Goal: Check status: Check status

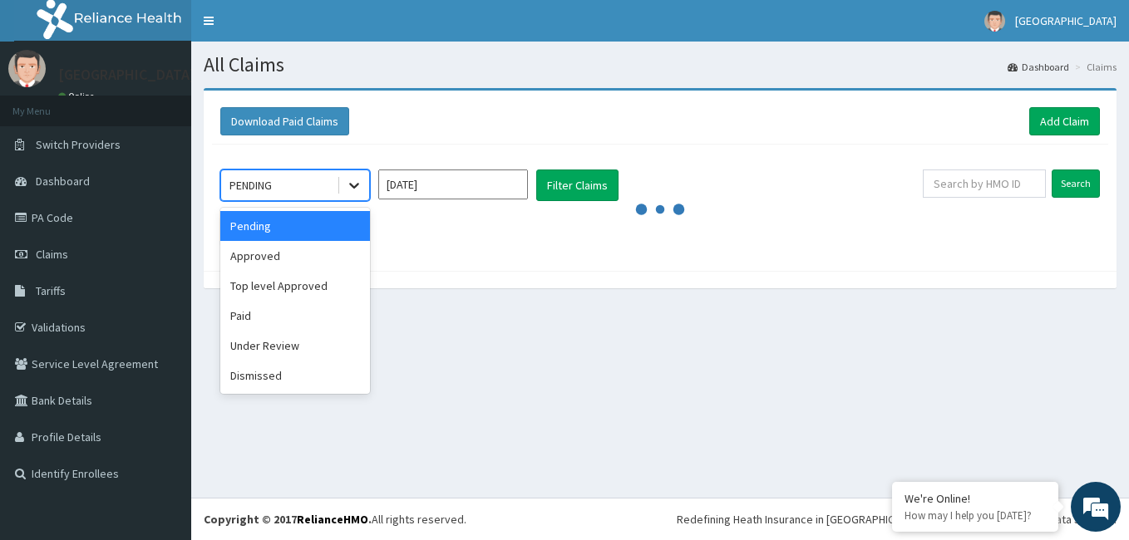
click at [357, 186] on icon at bounding box center [354, 185] width 17 height 17
click at [287, 258] on div "Approved" at bounding box center [295, 256] width 150 height 30
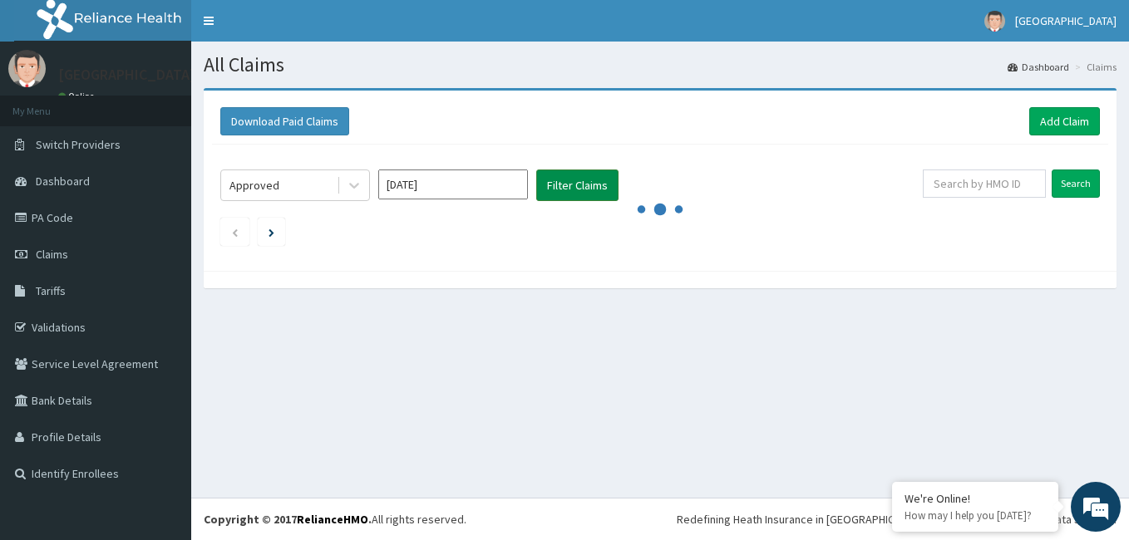
click at [589, 185] on button "Filter Claims" at bounding box center [577, 186] width 82 height 32
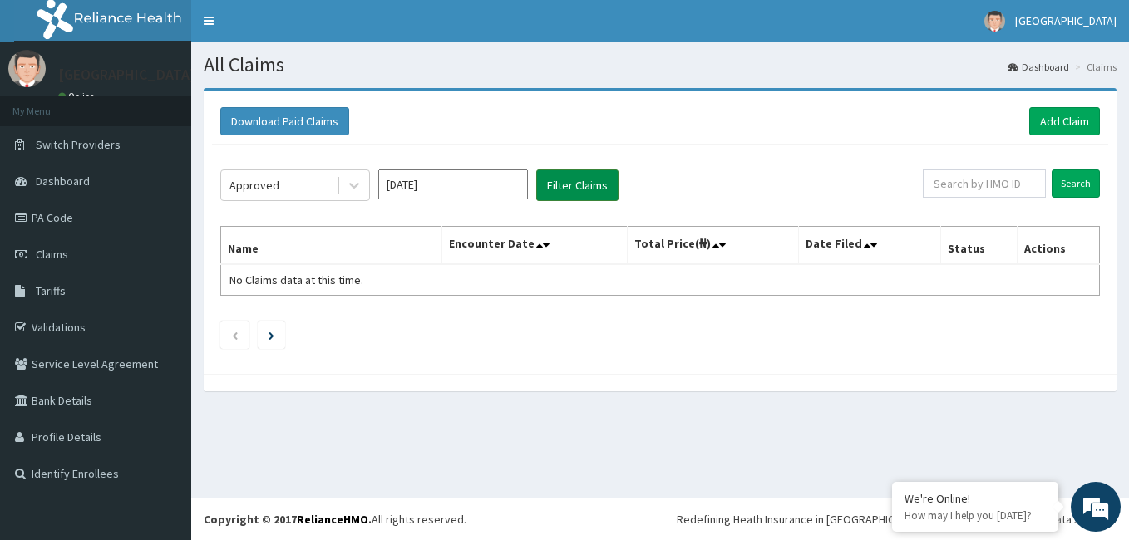
click at [589, 185] on button "Filter Claims" at bounding box center [577, 186] width 82 height 32
click at [348, 184] on icon at bounding box center [354, 185] width 17 height 17
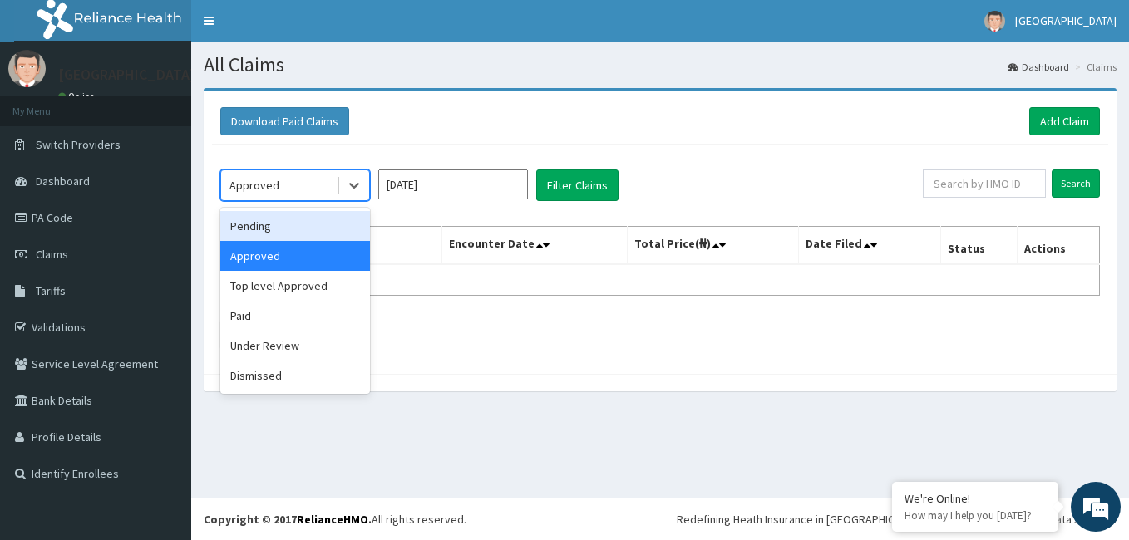
click at [299, 225] on div "Pending" at bounding box center [295, 226] width 150 height 30
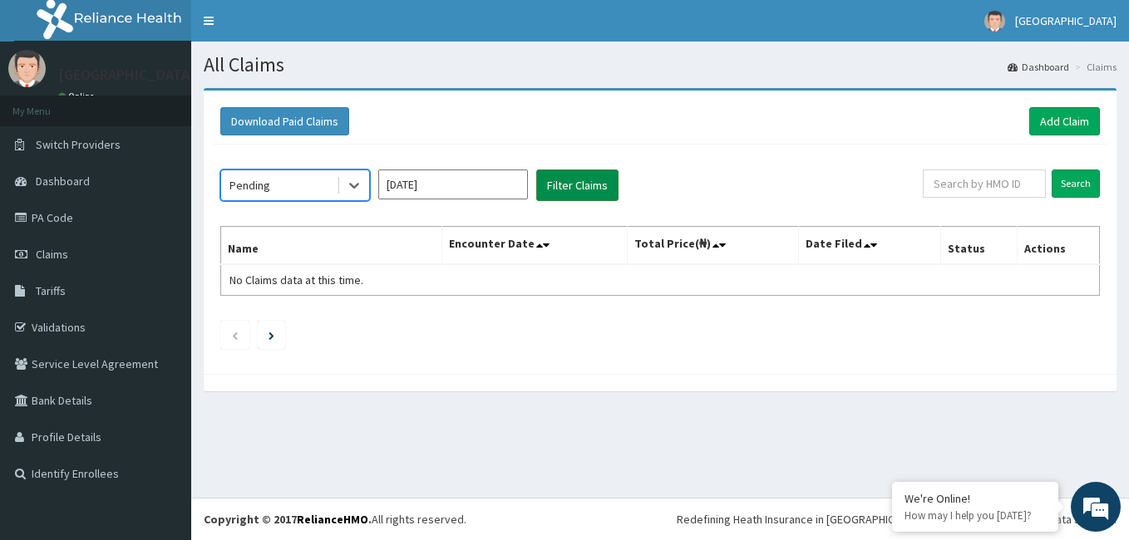
click at [577, 180] on button "Filter Claims" at bounding box center [577, 186] width 82 height 32
click at [567, 188] on button "Filter Claims" at bounding box center [577, 186] width 82 height 32
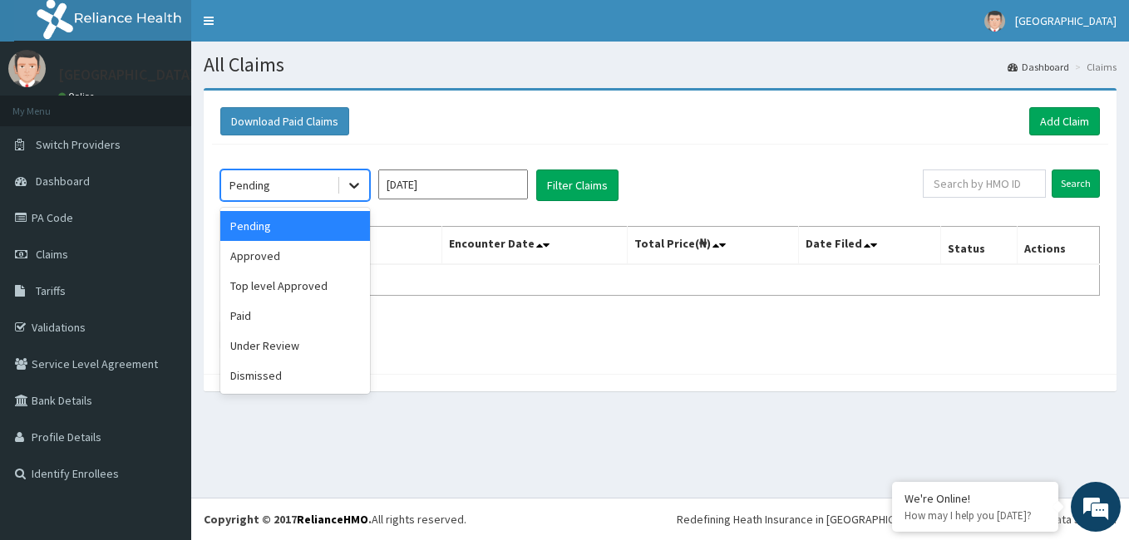
click at [352, 190] on icon at bounding box center [354, 185] width 17 height 17
click at [297, 277] on div "Top level Approved" at bounding box center [295, 286] width 150 height 30
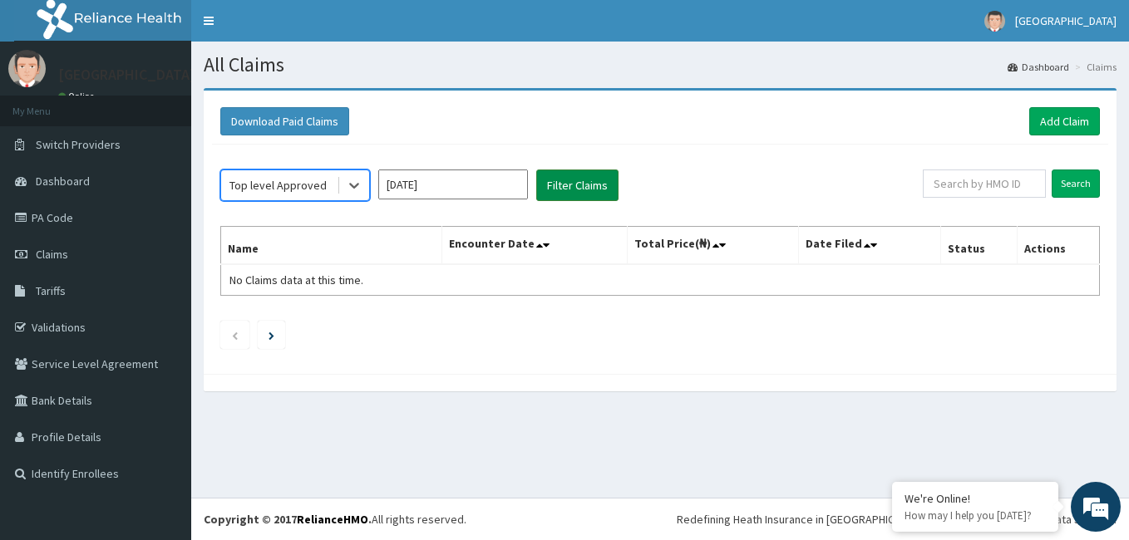
click at [580, 175] on button "Filter Claims" at bounding box center [577, 186] width 82 height 32
click at [580, 181] on button "Filter Claims" at bounding box center [577, 186] width 82 height 32
click at [579, 187] on button "Filter Claims" at bounding box center [577, 186] width 82 height 32
click at [351, 184] on icon at bounding box center [354, 187] width 10 height 6
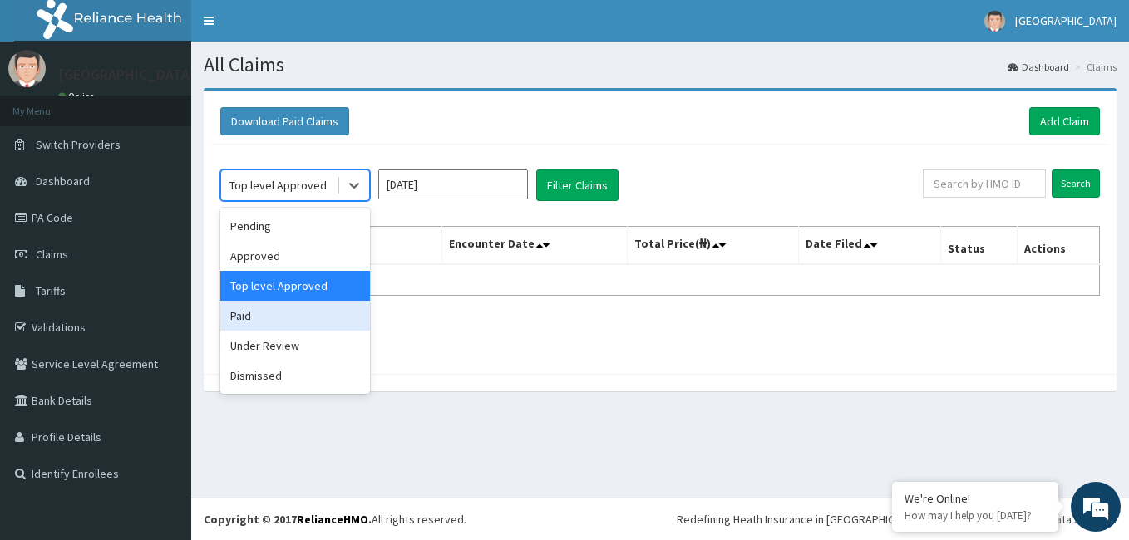
click at [291, 310] on div "Paid" at bounding box center [295, 316] width 150 height 30
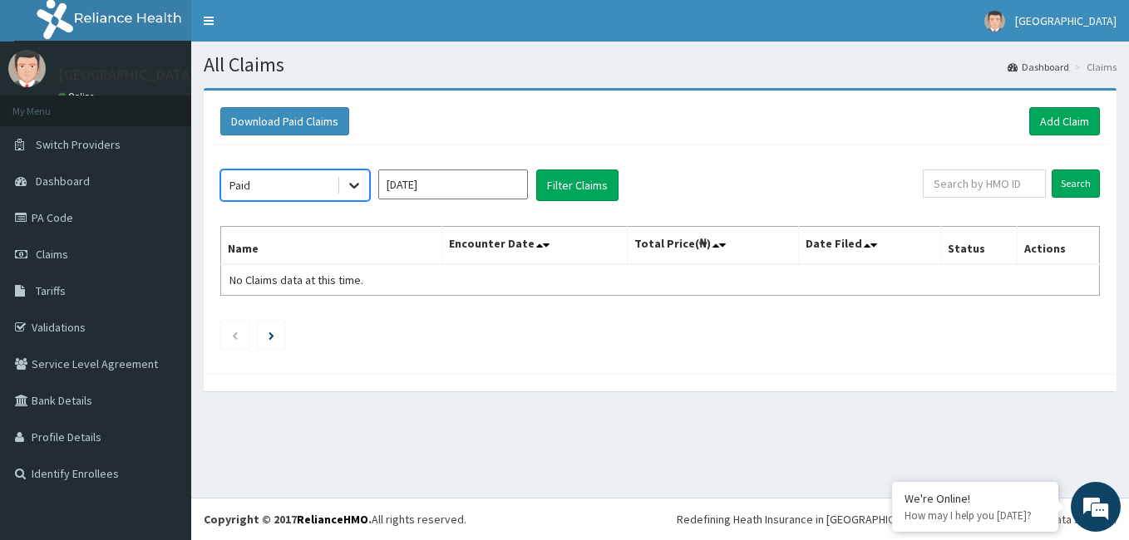
click at [354, 183] on icon at bounding box center [354, 185] width 17 height 17
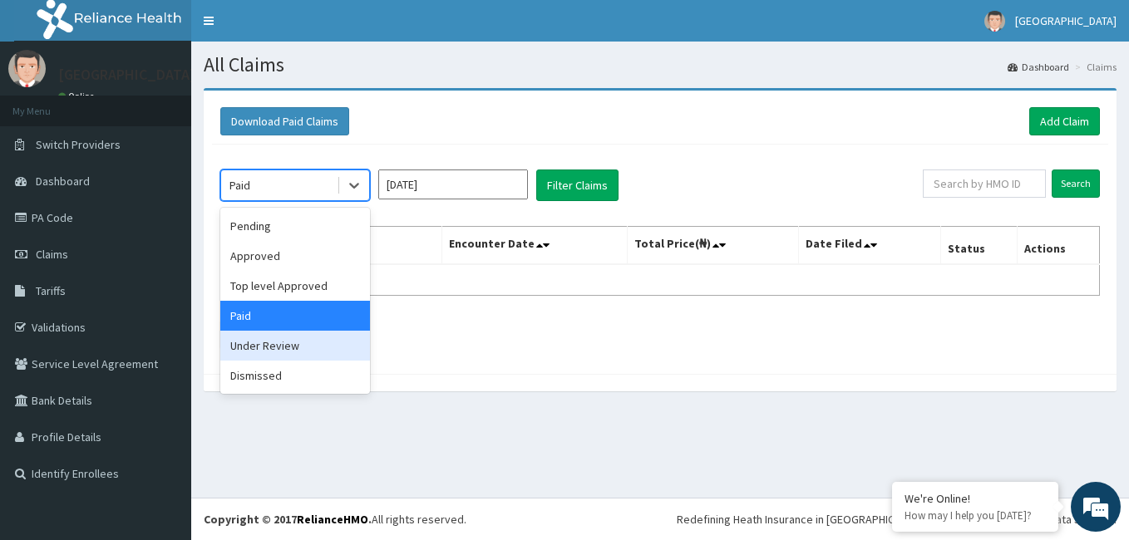
click at [314, 342] on div "Under Review" at bounding box center [295, 346] width 150 height 30
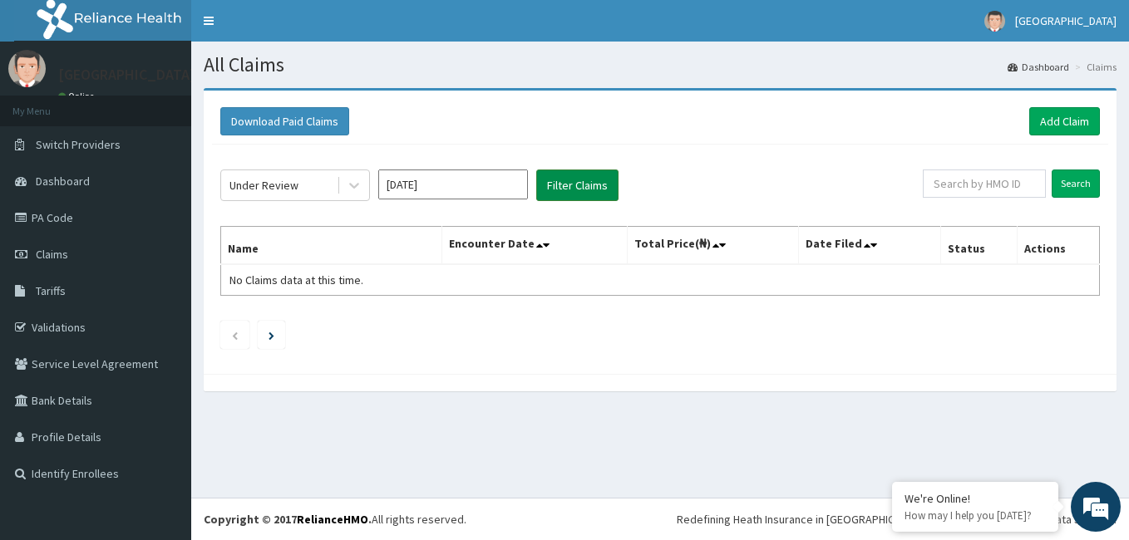
click at [556, 175] on button "Filter Claims" at bounding box center [577, 186] width 82 height 32
click at [559, 184] on button "Filter Claims" at bounding box center [577, 186] width 82 height 32
click at [559, 185] on button "Filter Claims" at bounding box center [577, 186] width 82 height 32
click at [356, 185] on icon at bounding box center [354, 187] width 10 height 6
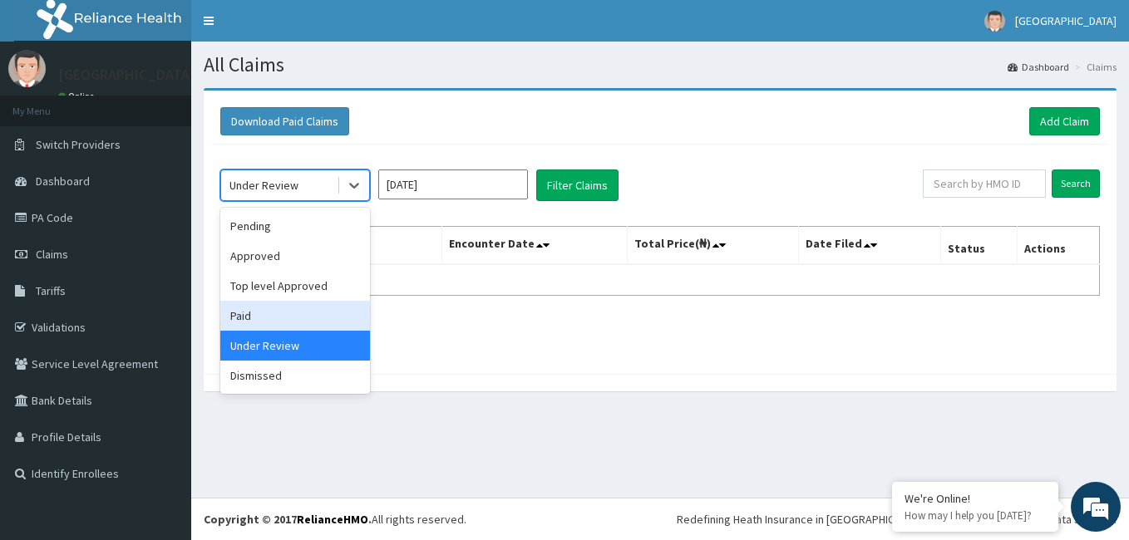
click at [282, 323] on div "Paid" at bounding box center [295, 316] width 150 height 30
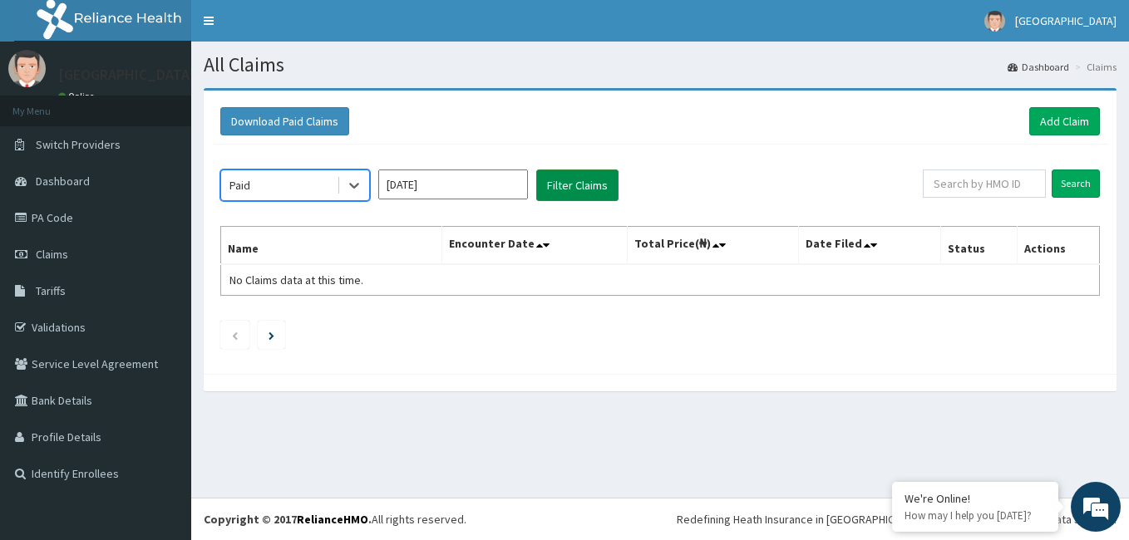
click at [583, 181] on button "Filter Claims" at bounding box center [577, 186] width 82 height 32
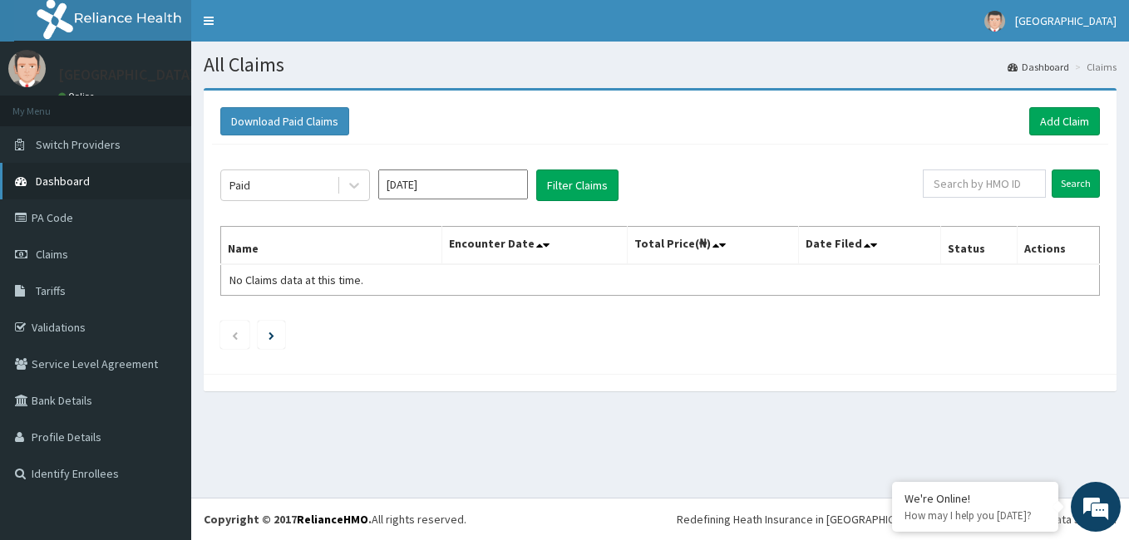
click at [48, 182] on span "Dashboard" at bounding box center [63, 181] width 54 height 15
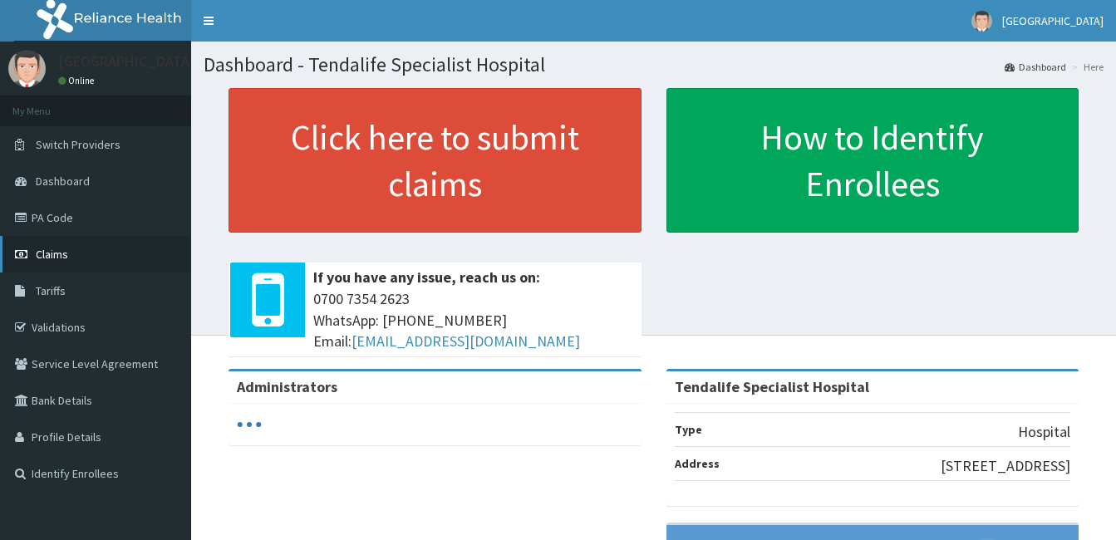
click at [56, 260] on span "Claims" at bounding box center [52, 254] width 32 height 15
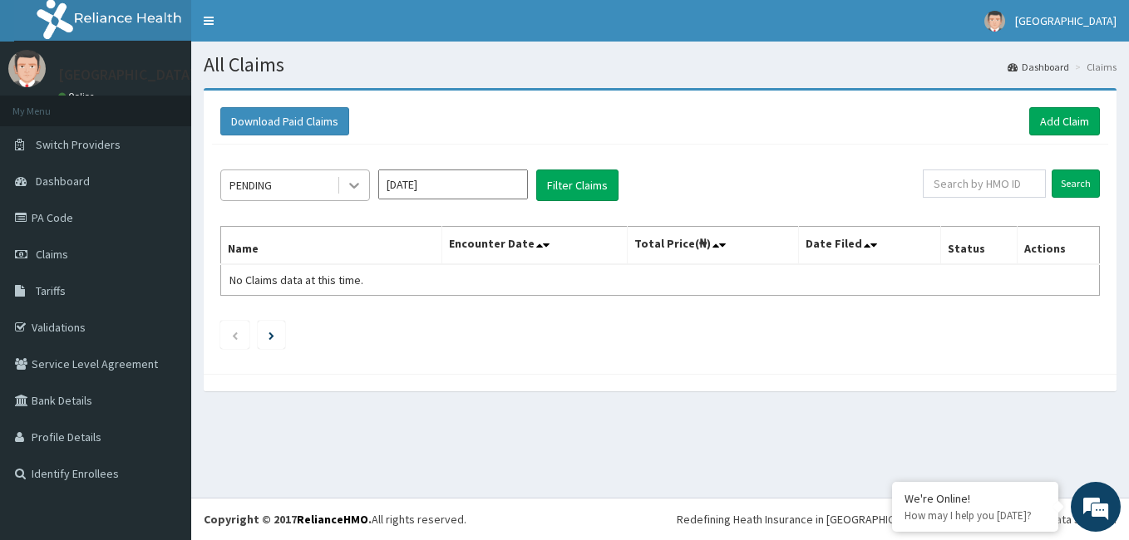
click at [356, 185] on icon at bounding box center [354, 187] width 10 height 6
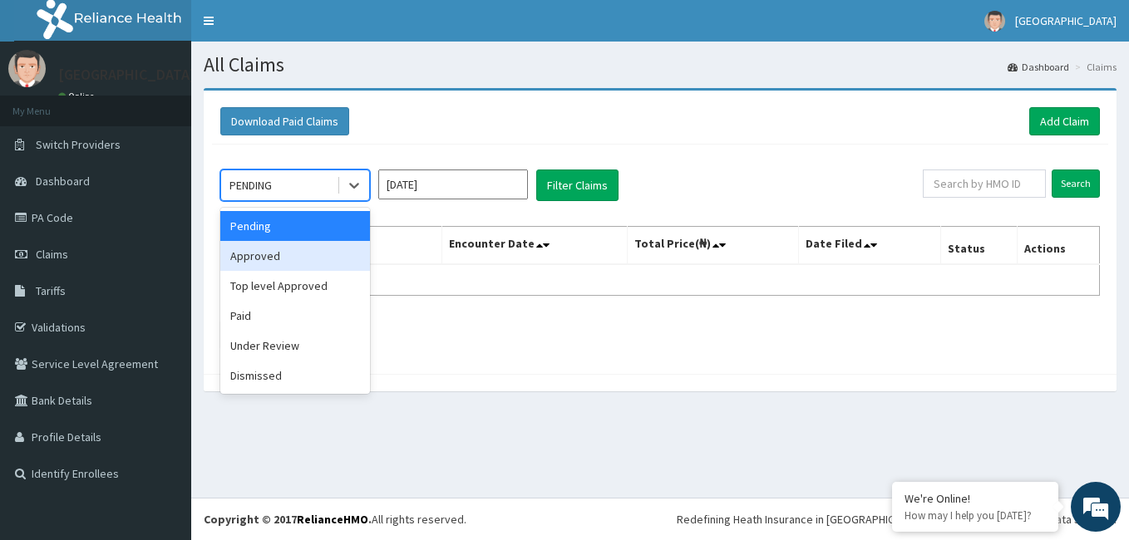
click at [316, 264] on div "Approved" at bounding box center [295, 256] width 150 height 30
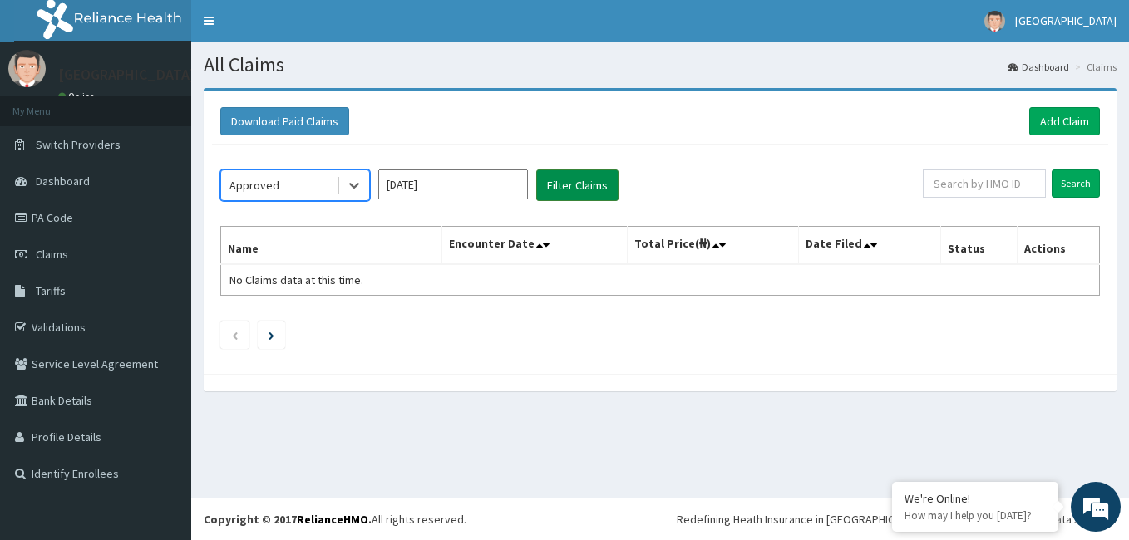
click at [581, 180] on button "Filter Claims" at bounding box center [577, 186] width 82 height 32
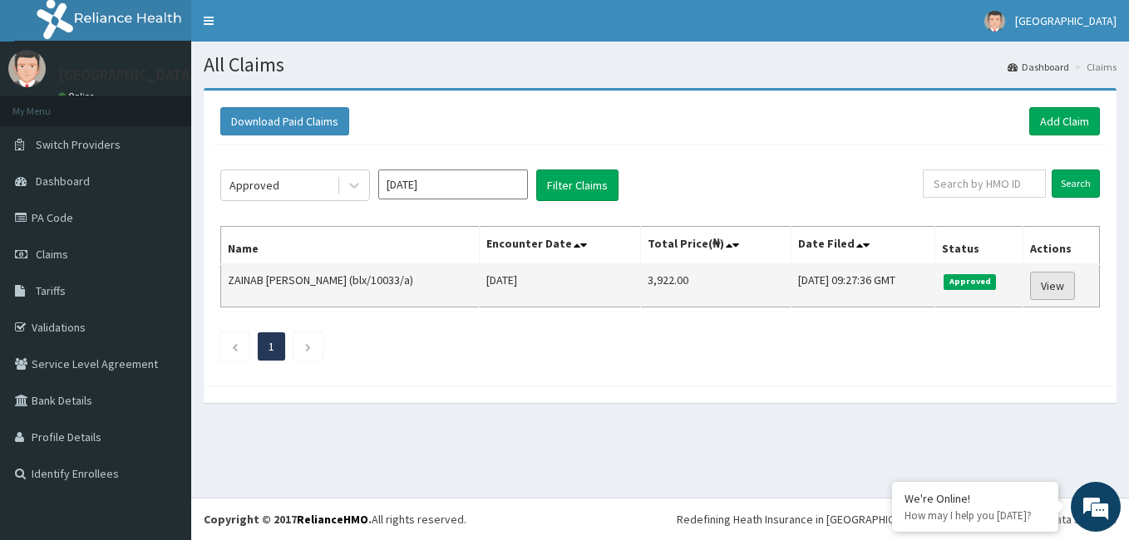
click at [1053, 287] on link "View" at bounding box center [1052, 286] width 45 height 28
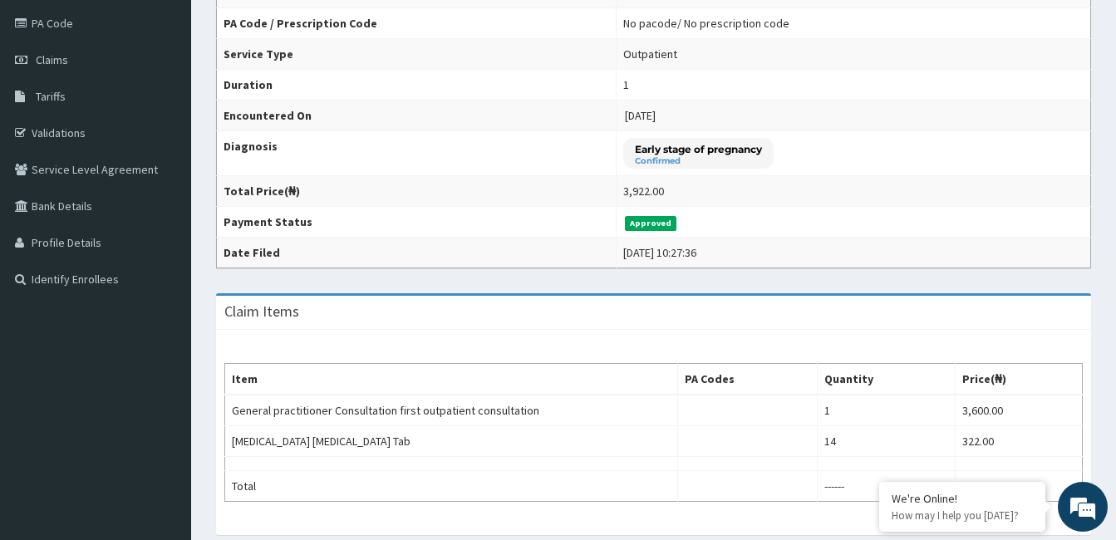
scroll to position [189, 0]
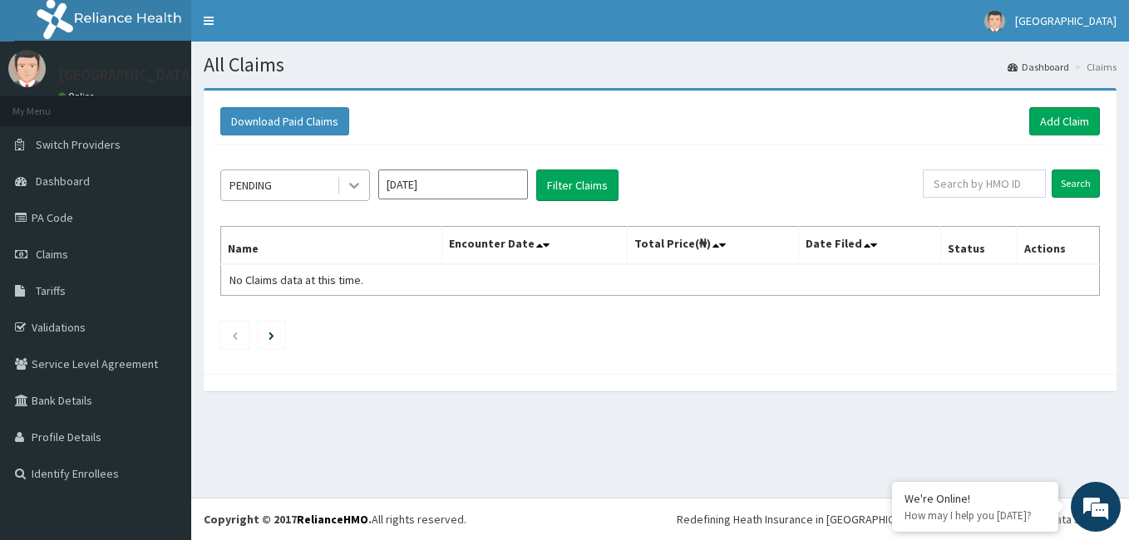
click at [355, 179] on icon at bounding box center [354, 185] width 17 height 17
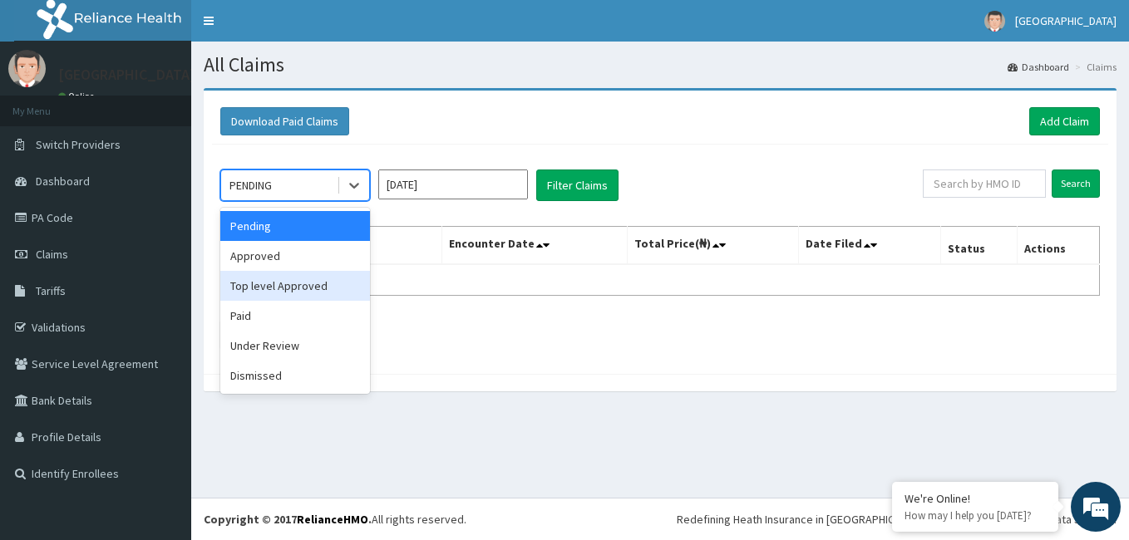
click at [309, 283] on div "Top level Approved" at bounding box center [295, 286] width 150 height 30
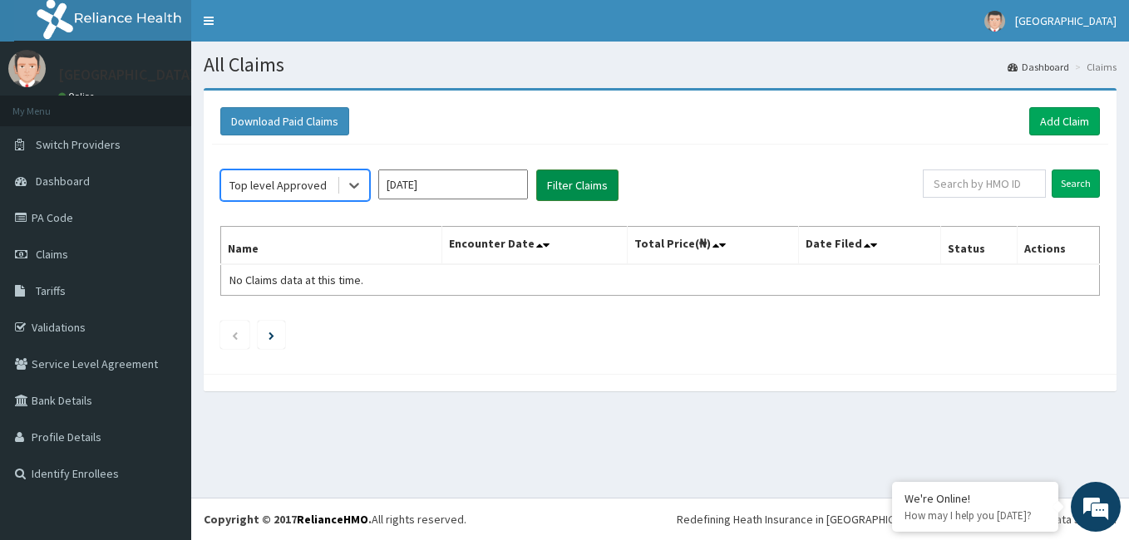
click at [563, 188] on button "Filter Claims" at bounding box center [577, 186] width 82 height 32
click at [355, 180] on icon at bounding box center [354, 185] width 17 height 17
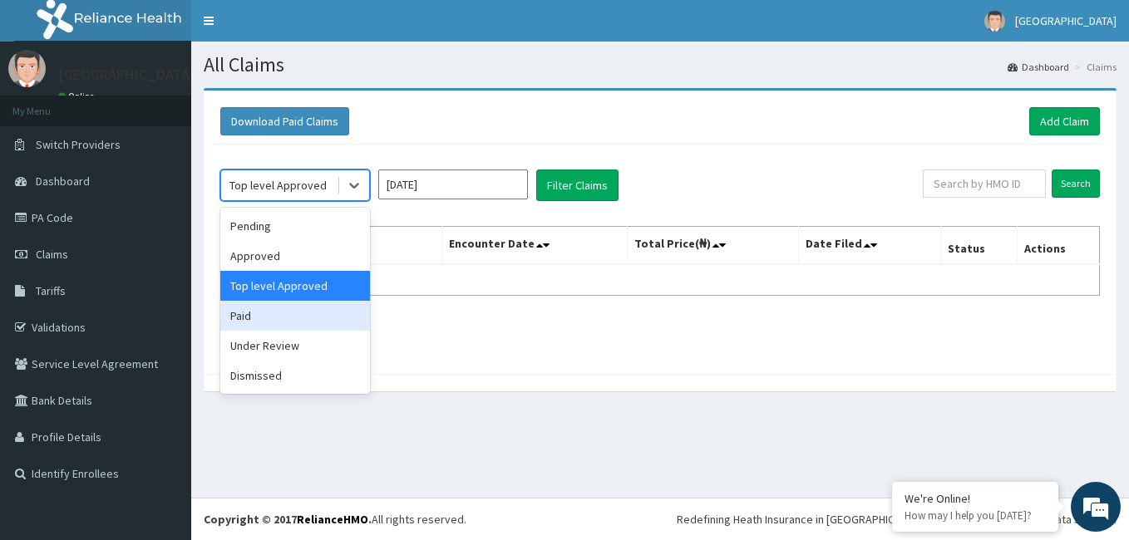
click at [288, 310] on div "Paid" at bounding box center [295, 316] width 150 height 30
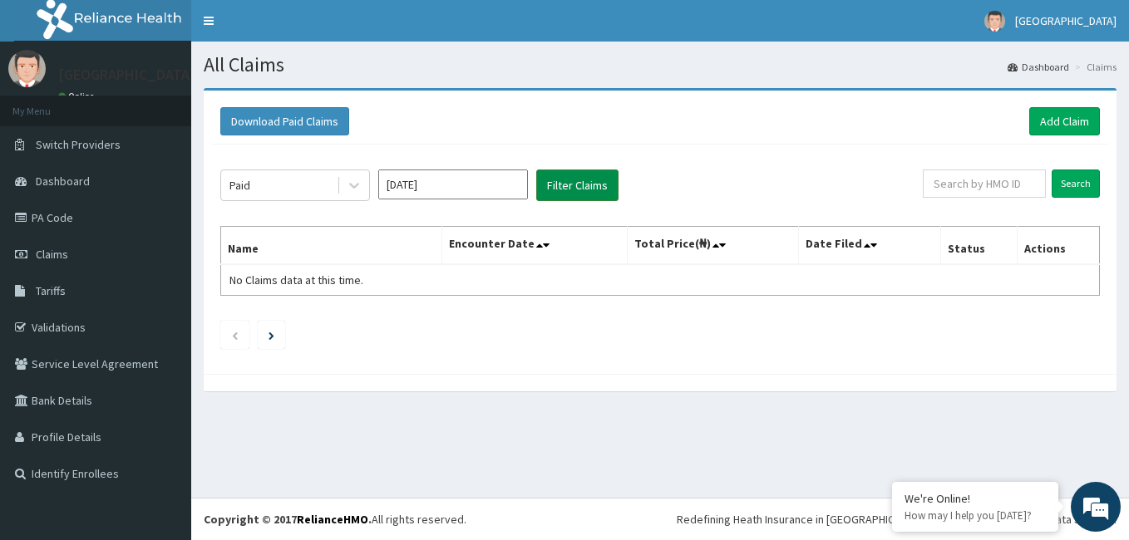
click at [558, 177] on button "Filter Claims" at bounding box center [577, 186] width 82 height 32
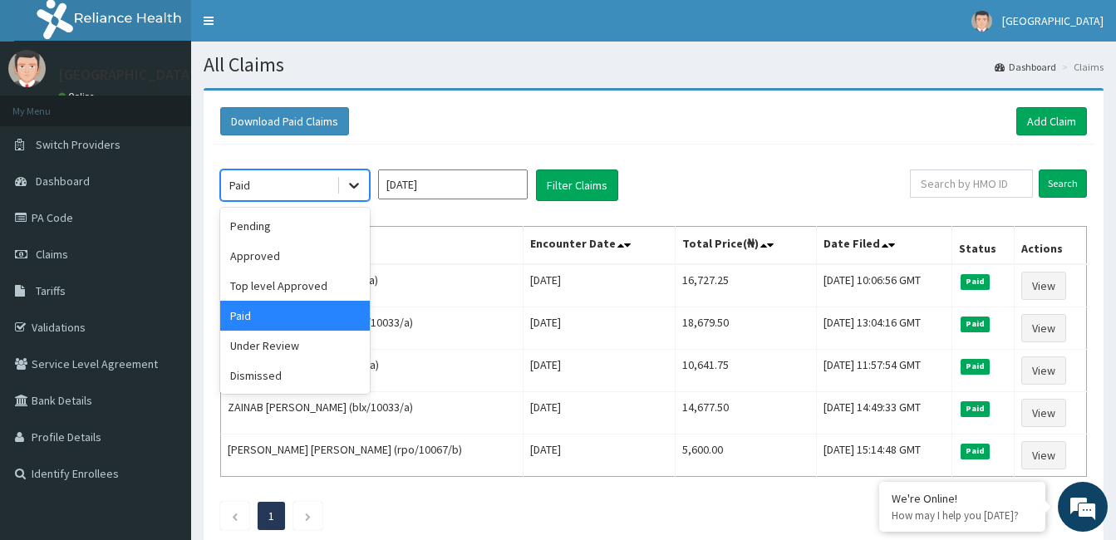
click at [359, 182] on icon at bounding box center [354, 185] width 17 height 17
click at [296, 255] on div "Approved" at bounding box center [295, 256] width 150 height 30
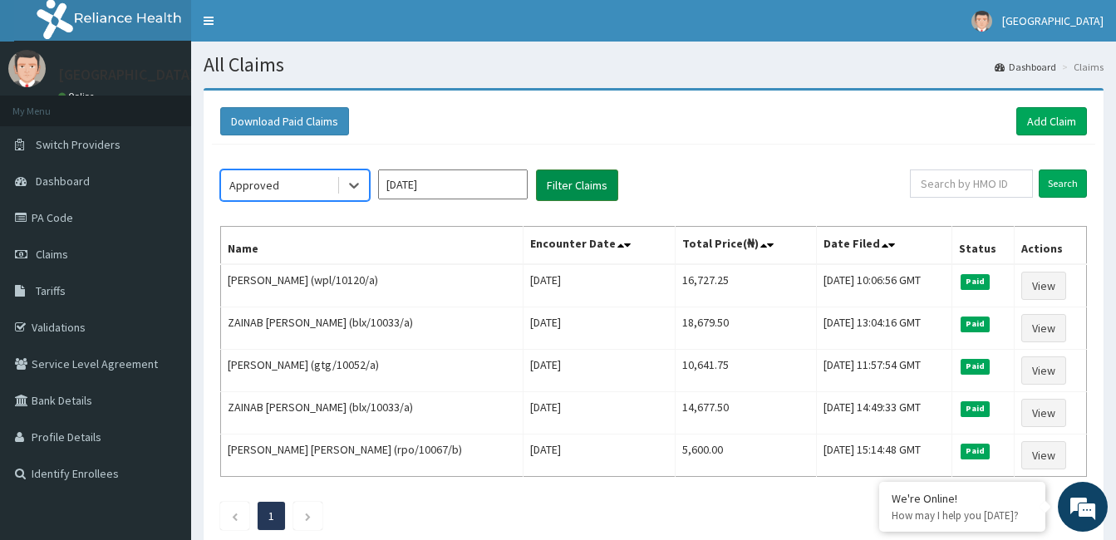
click at [579, 187] on button "Filter Claims" at bounding box center [577, 186] width 82 height 32
